Goal: Ask a question

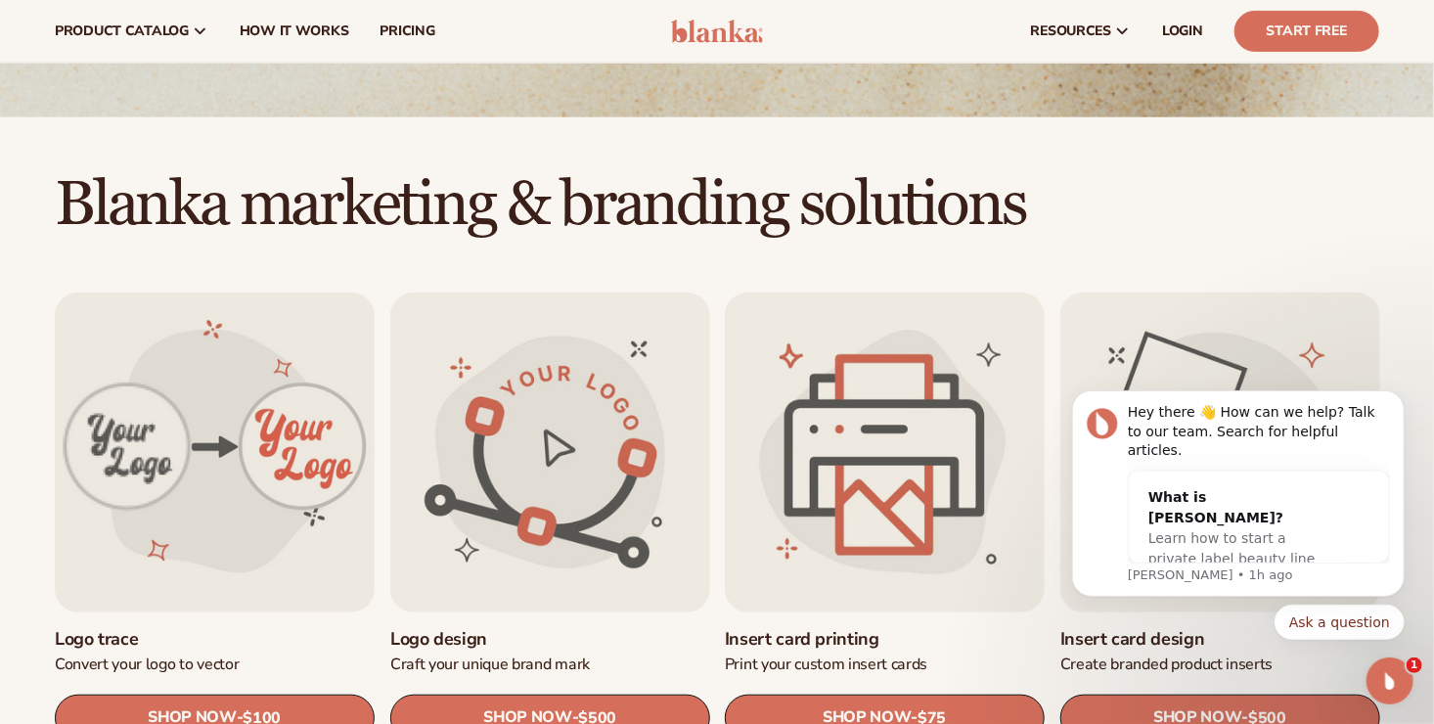
scroll to position [386, 0]
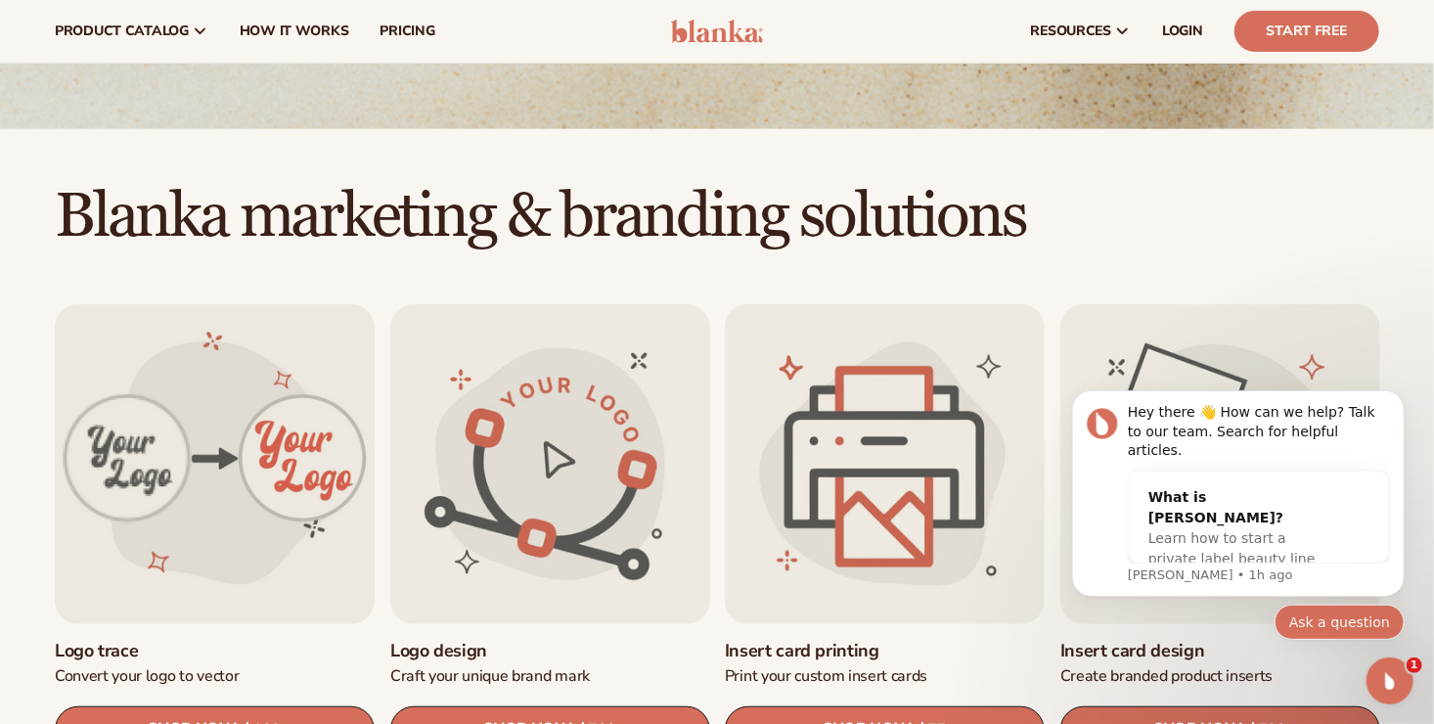
click at [1335, 618] on button "Ask a question" at bounding box center [1338, 620] width 130 height 35
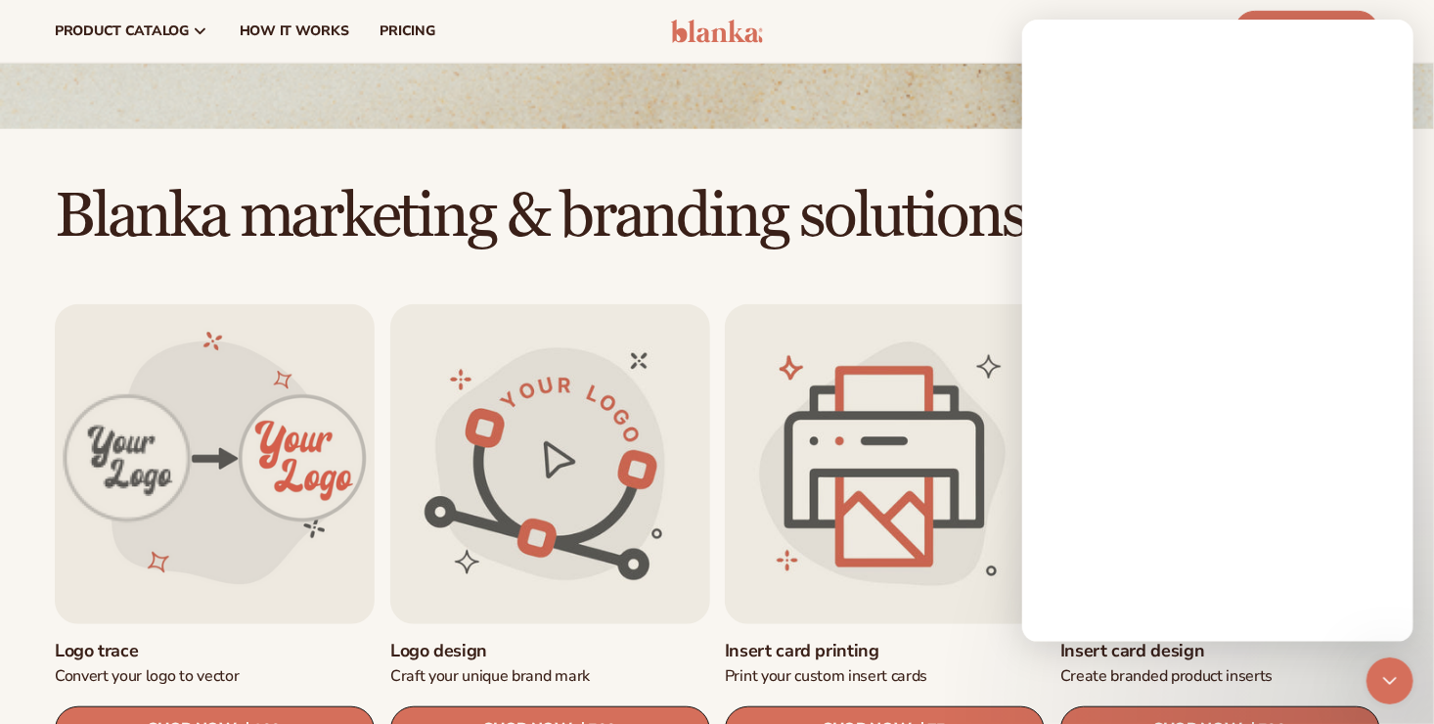
scroll to position [0, 0]
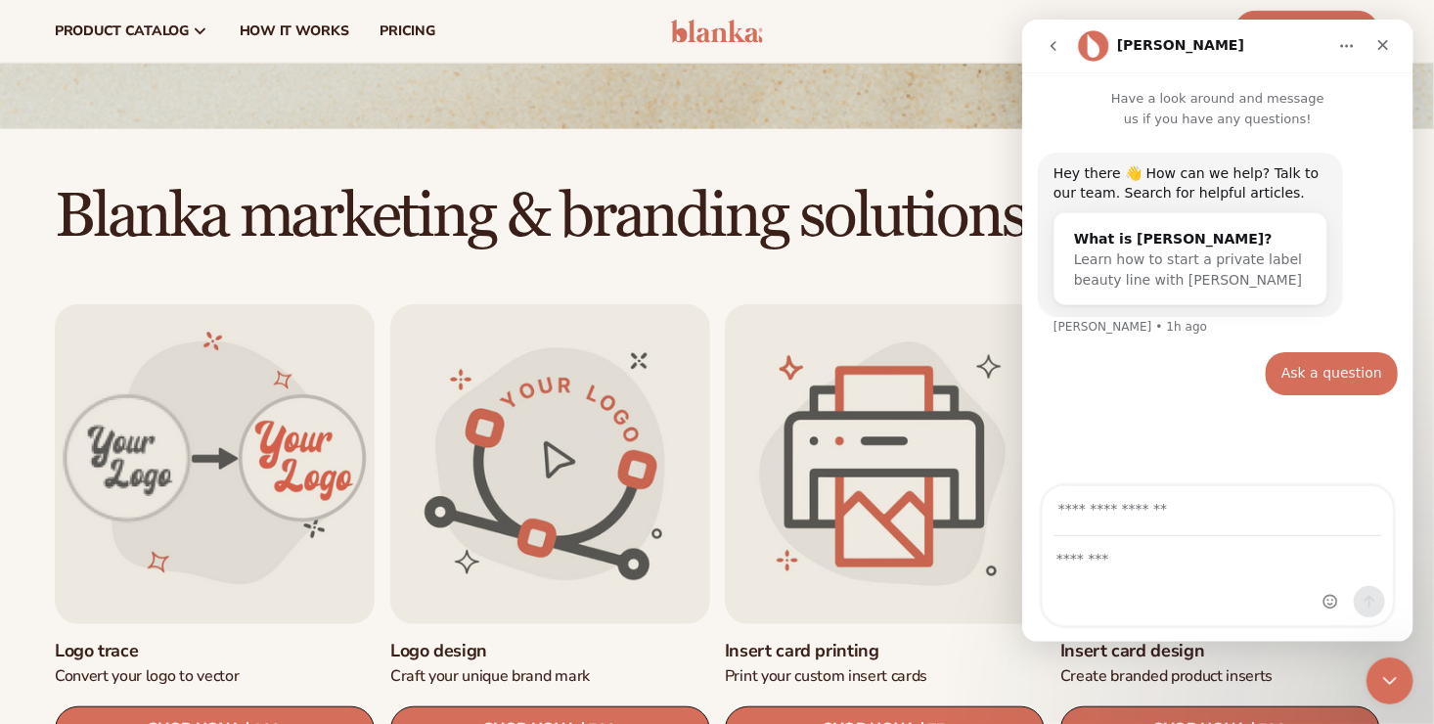
click at [1128, 580] on div "Intercom messenger" at bounding box center [1216, 581] width 350 height 88
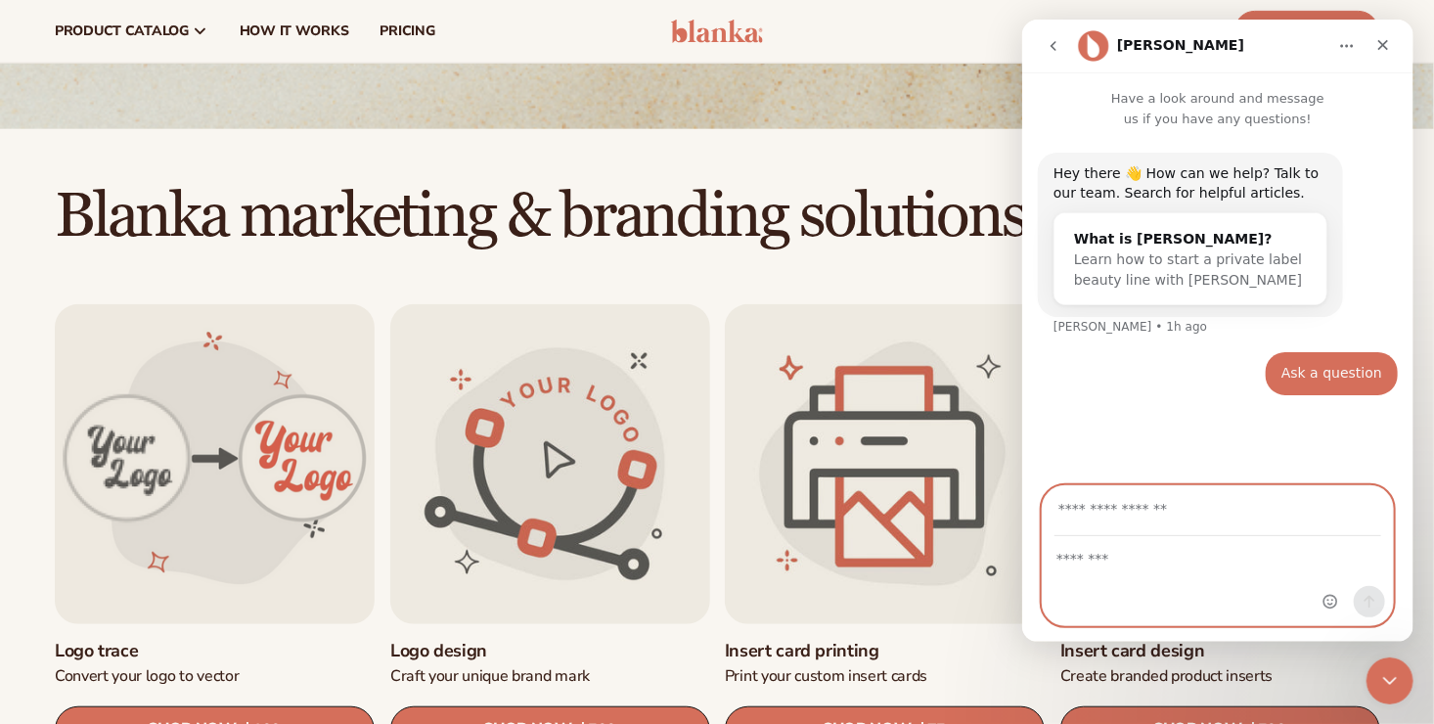
click at [1125, 545] on textarea "Message…" at bounding box center [1216, 553] width 350 height 33
type textarea "*"
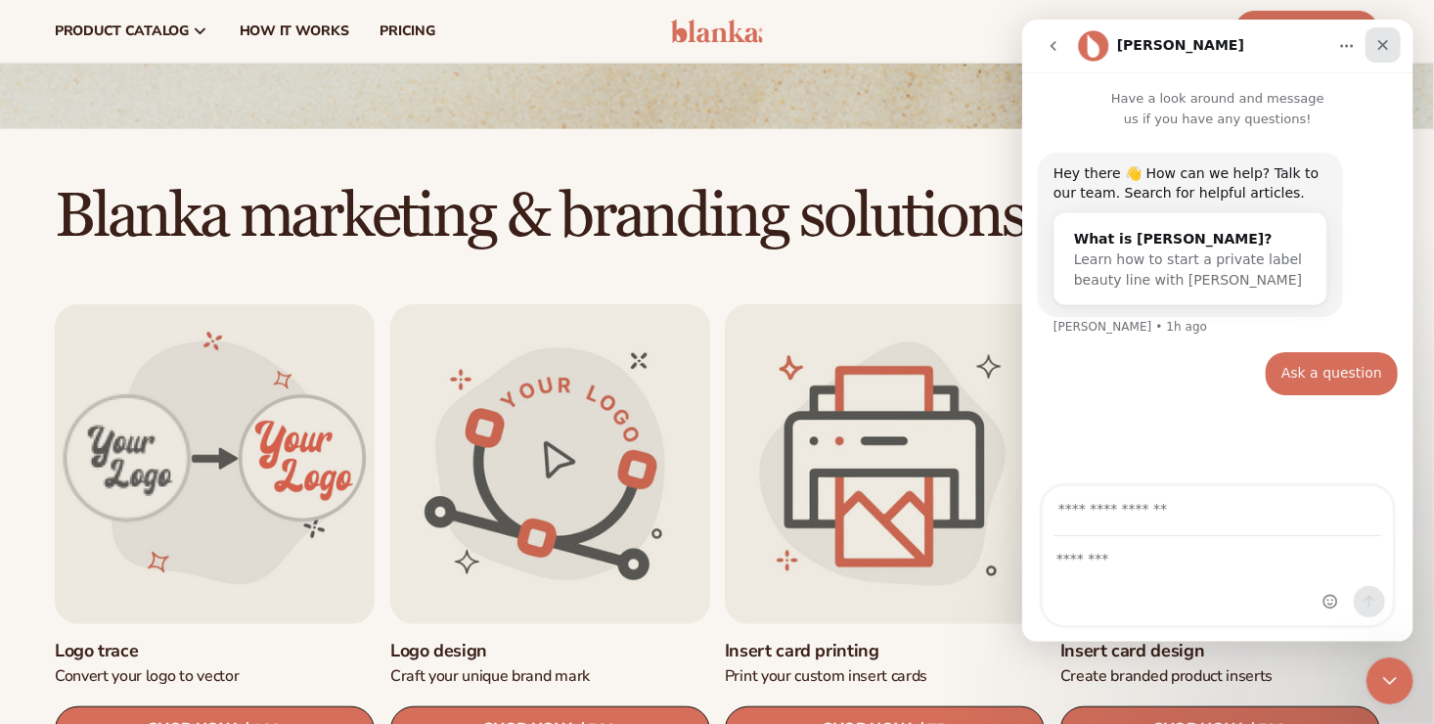
click at [1387, 39] on icon "Close" at bounding box center [1382, 45] width 16 height 16
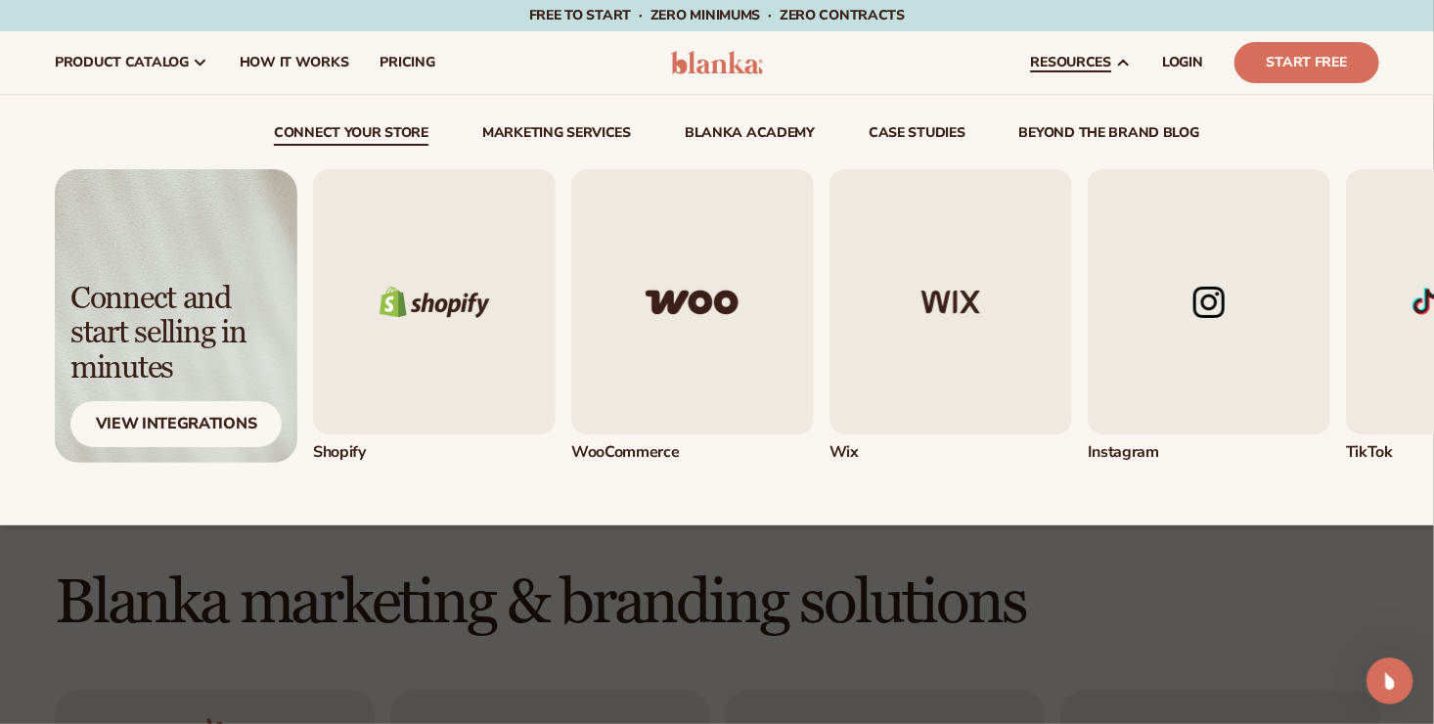
click at [1108, 61] on span "resources" at bounding box center [1071, 63] width 80 height 16
click at [1156, 375] on img "4 / 5" at bounding box center [1208, 301] width 243 height 265
